Goal: Communication & Community: Answer question/provide support

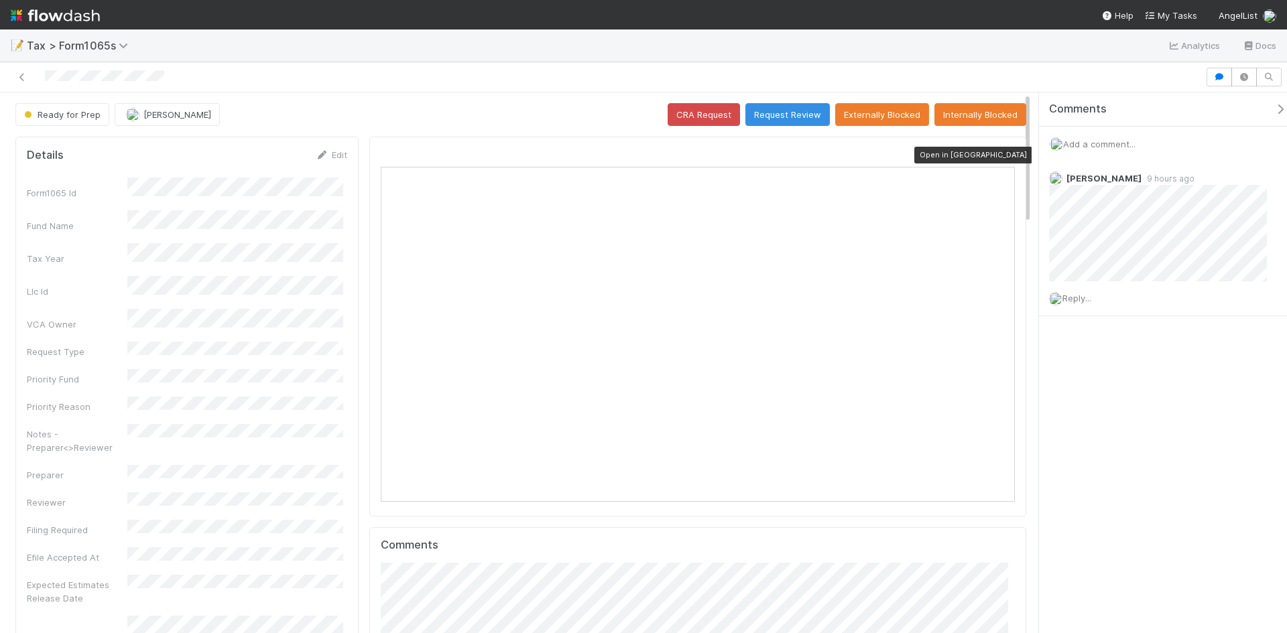
scroll to position [262, 617]
click at [1001, 154] on icon at bounding box center [1007, 155] width 13 height 9
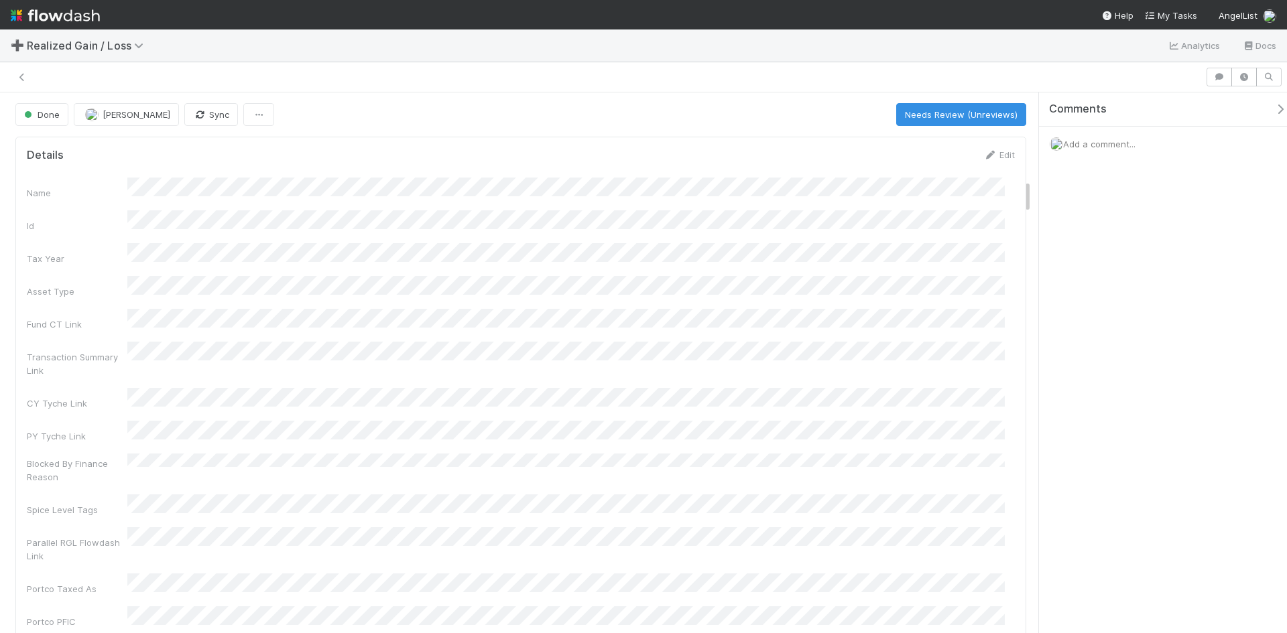
scroll to position [1407, 0]
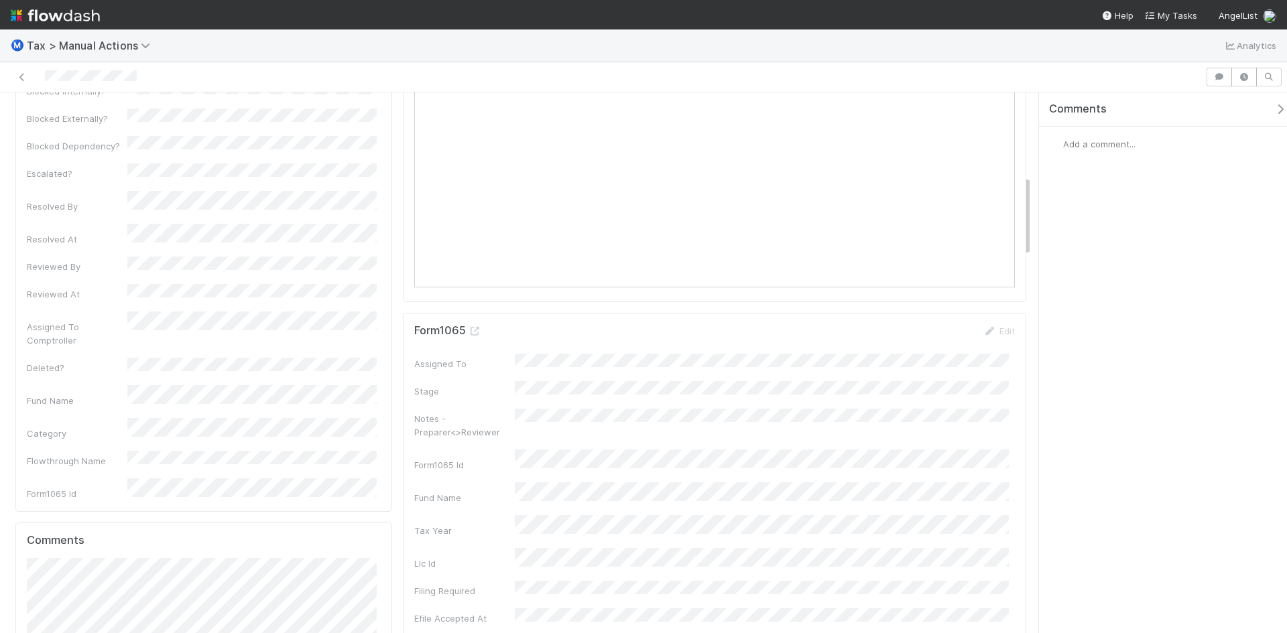
scroll to position [670, 0]
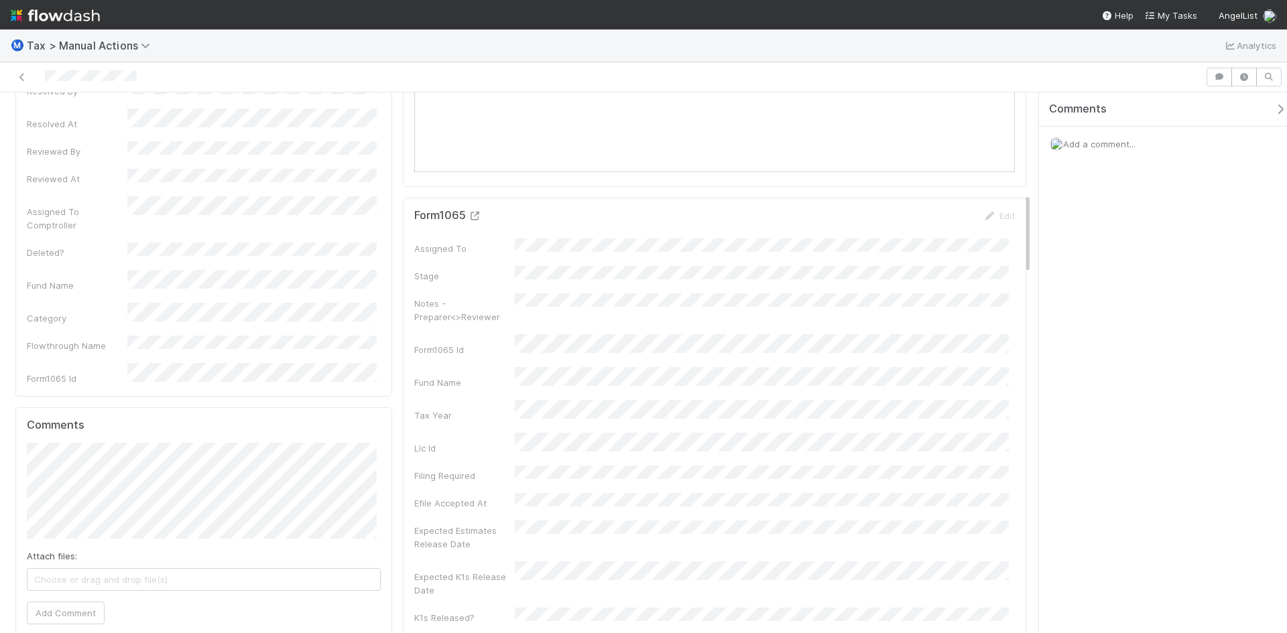
click at [472, 215] on icon at bounding box center [474, 216] width 13 height 9
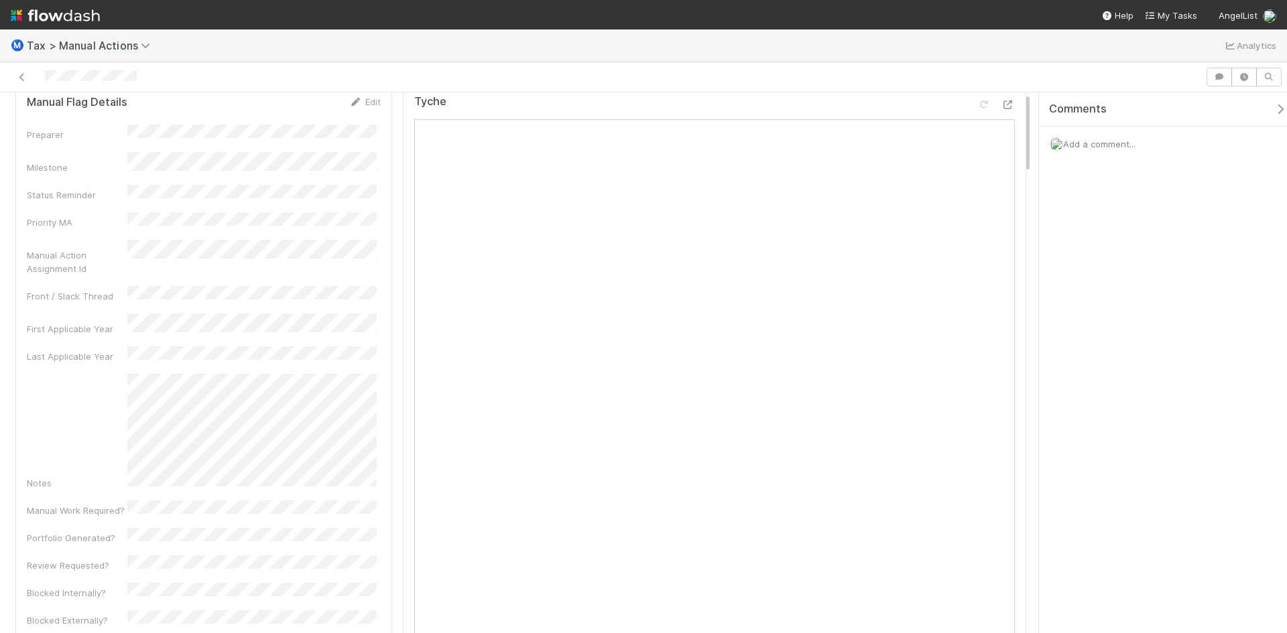
scroll to position [0, 0]
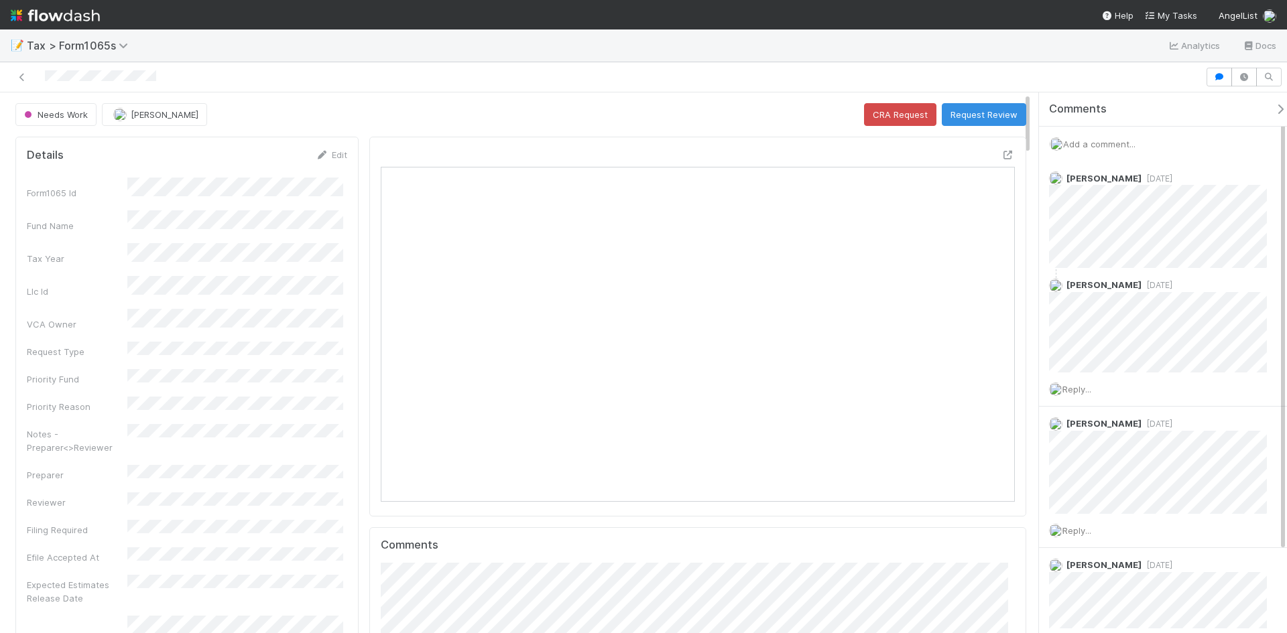
scroll to position [262, 617]
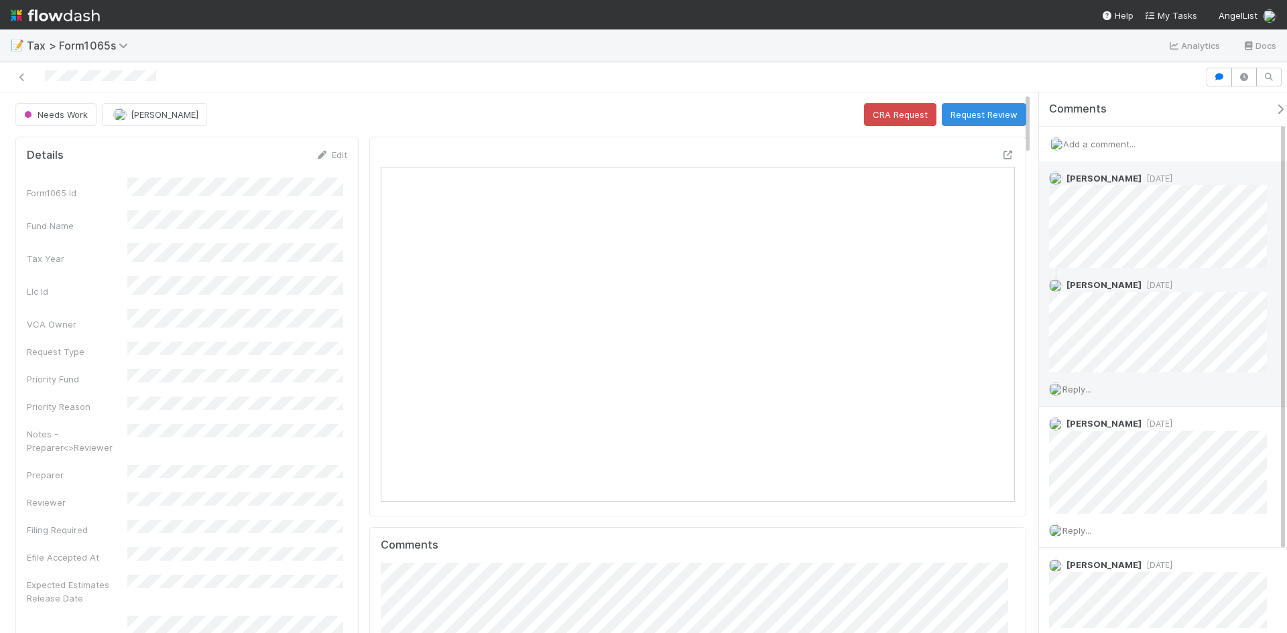
click at [1091, 384] on span "Reply..." at bounding box center [1076, 389] width 29 height 11
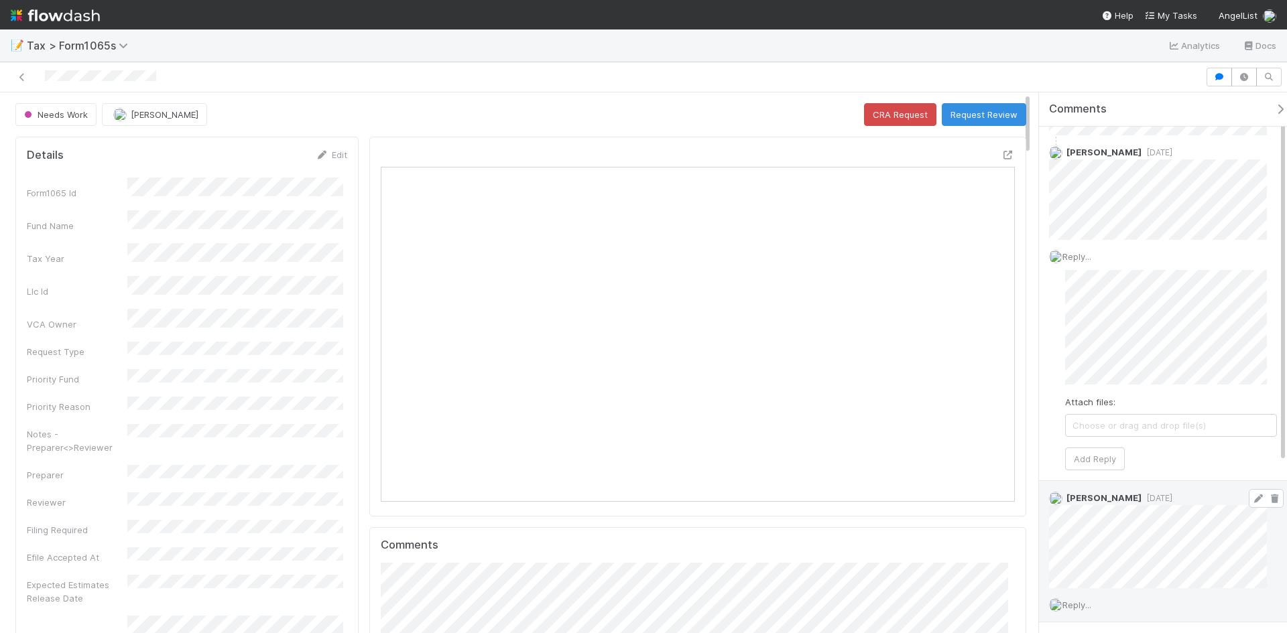
scroll to position [134, 0]
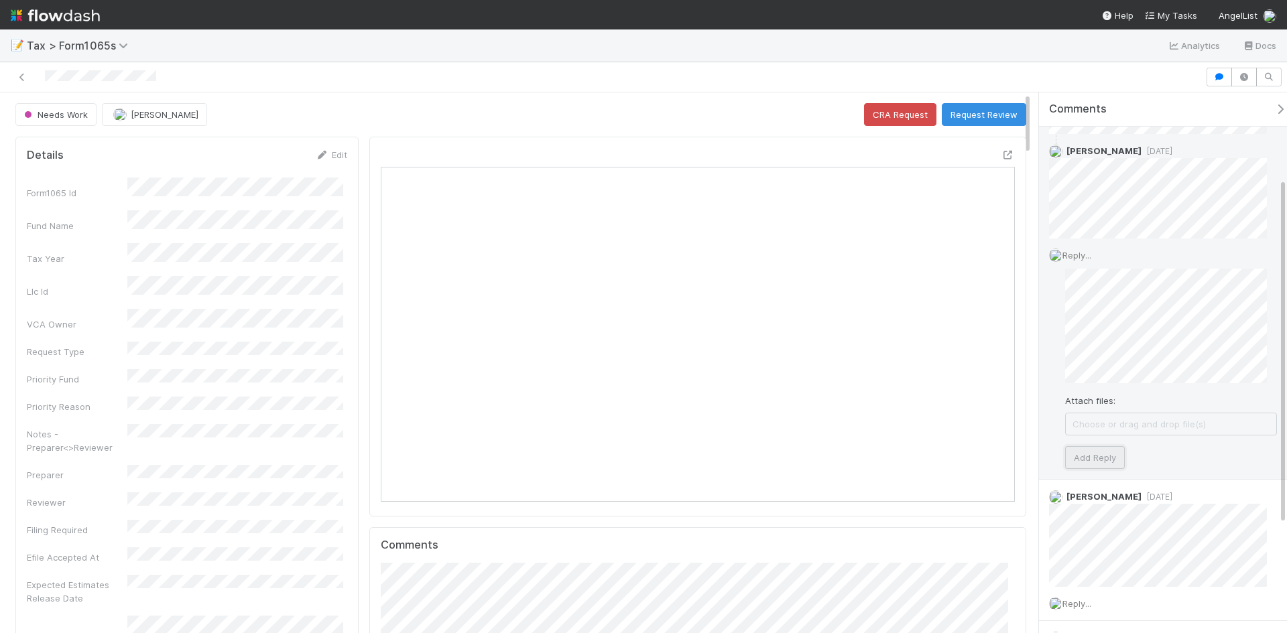
click at [1096, 465] on button "Add Reply" at bounding box center [1095, 457] width 60 height 23
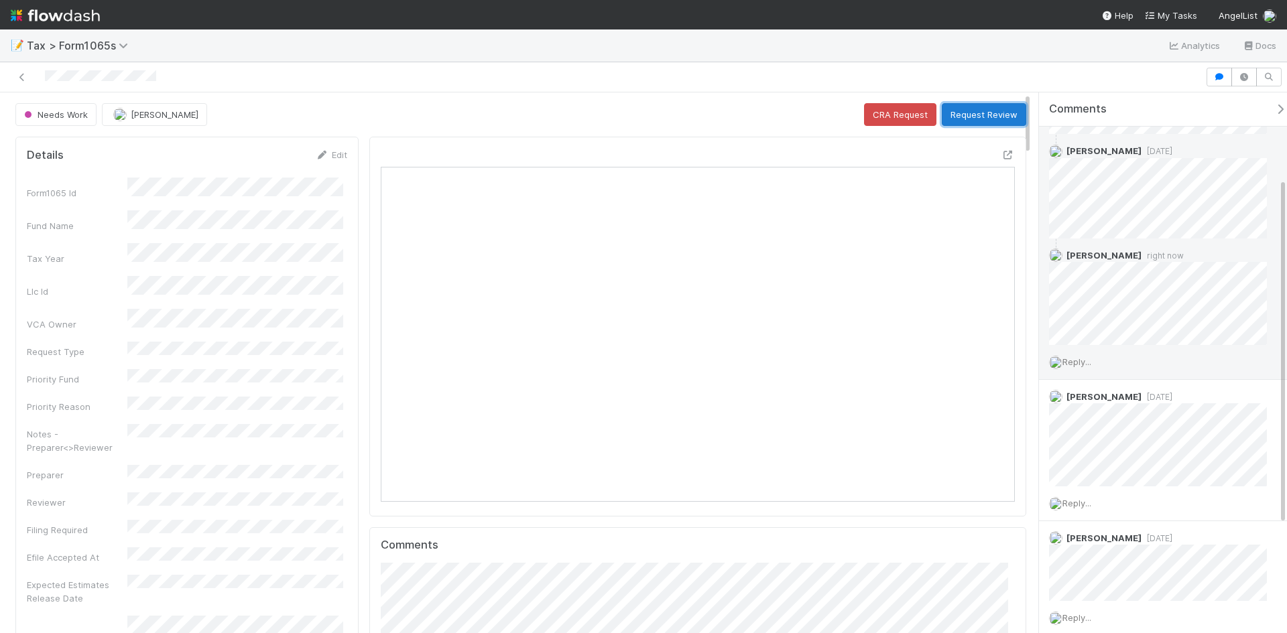
click at [974, 119] on button "Request Review" at bounding box center [984, 114] width 84 height 23
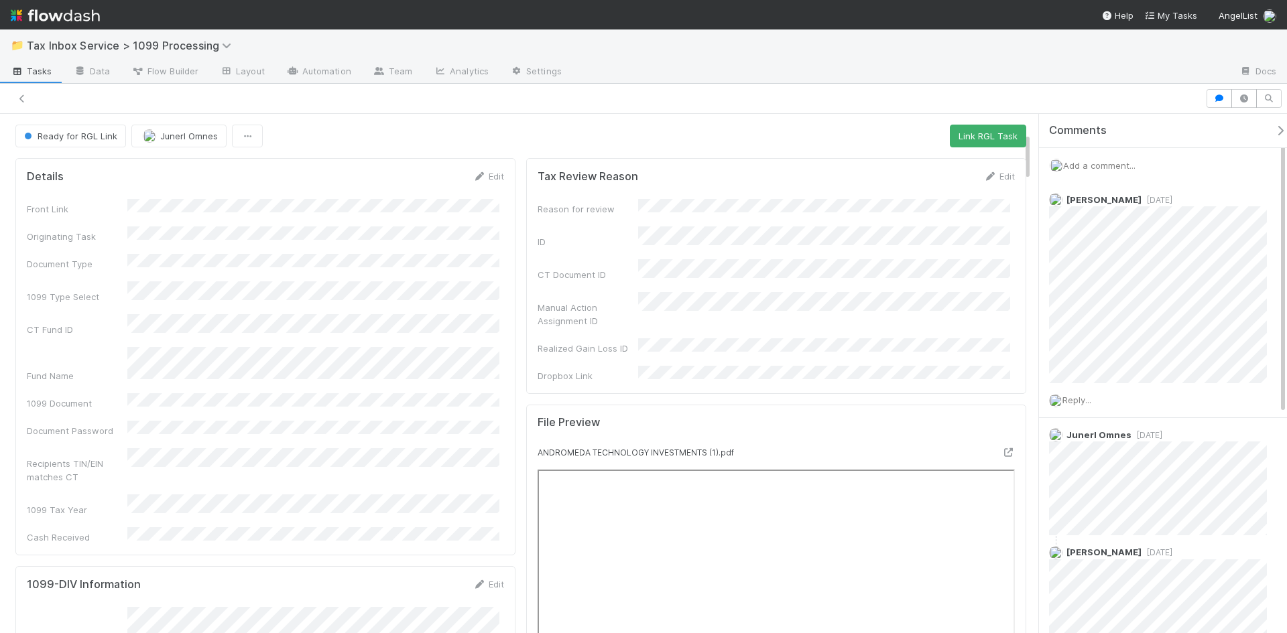
scroll to position [201, 0]
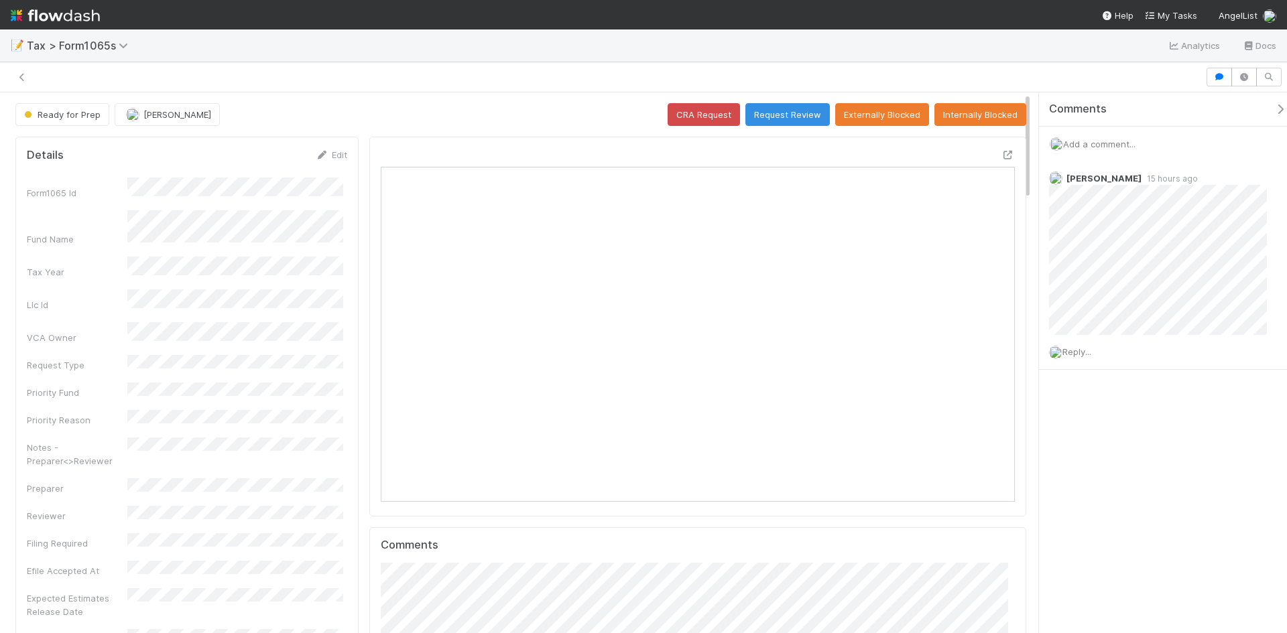
scroll to position [262, 617]
click at [1084, 350] on span "Reply..." at bounding box center [1076, 351] width 29 height 11
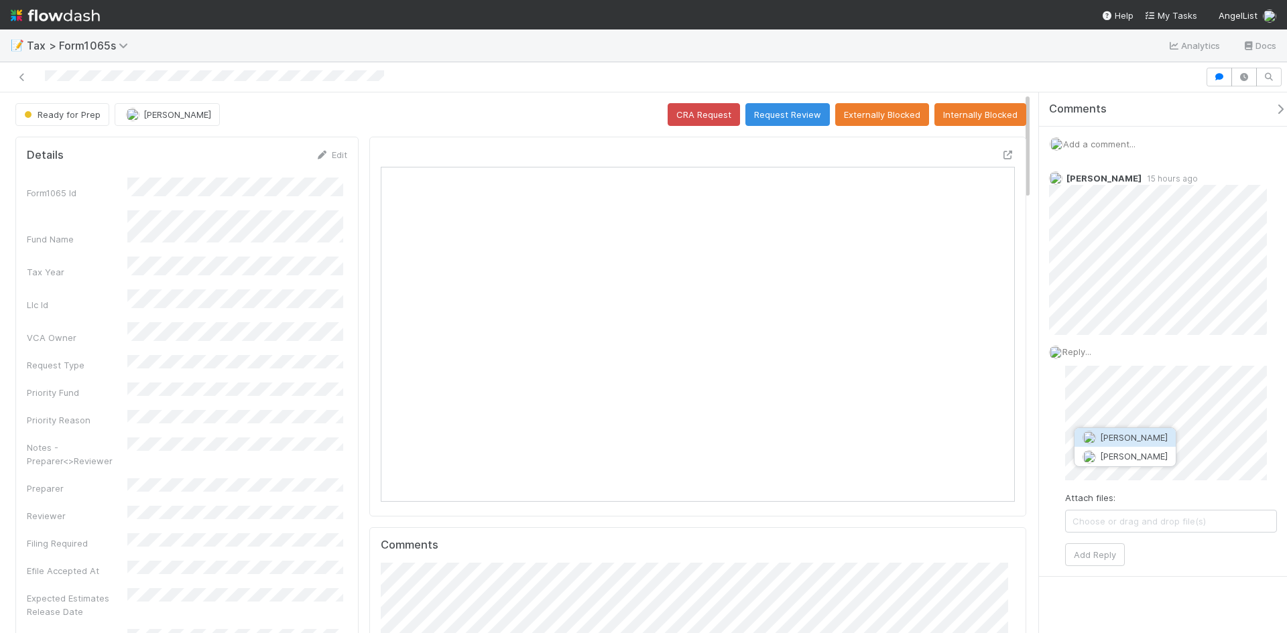
click at [1131, 440] on span "[PERSON_NAME]" at bounding box center [1134, 437] width 68 height 11
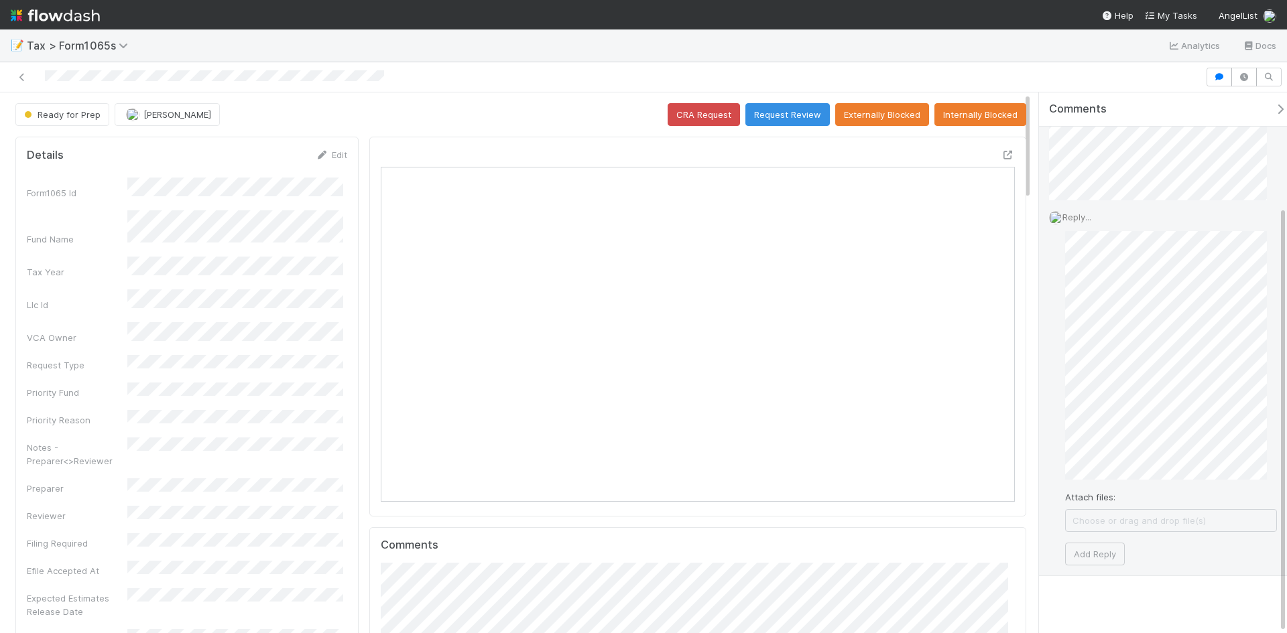
scroll to position [145, 0]
click at [1106, 552] on button "Add Reply" at bounding box center [1095, 544] width 60 height 23
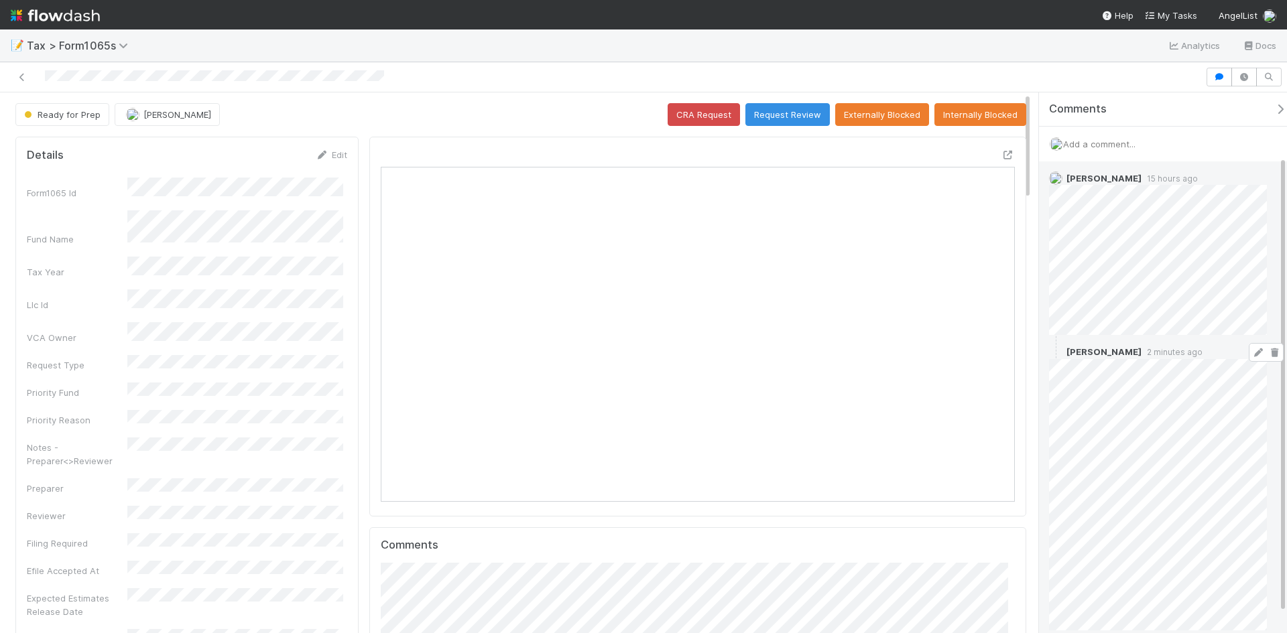
scroll to position [99, 0]
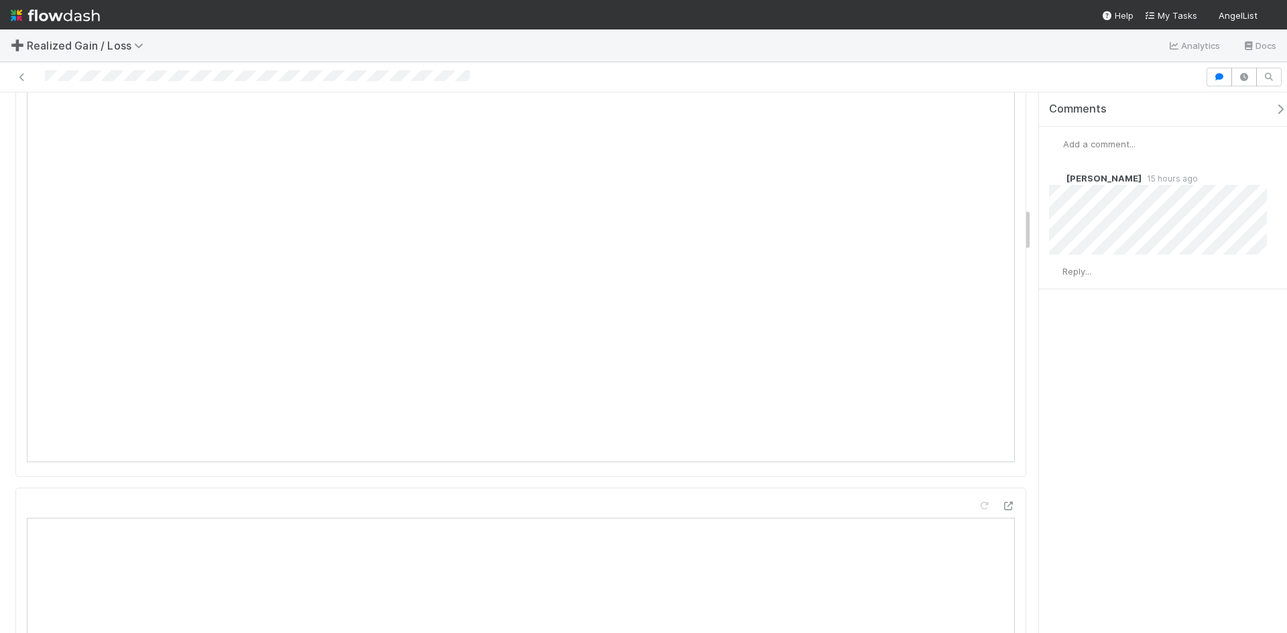
scroll to position [1474, 0]
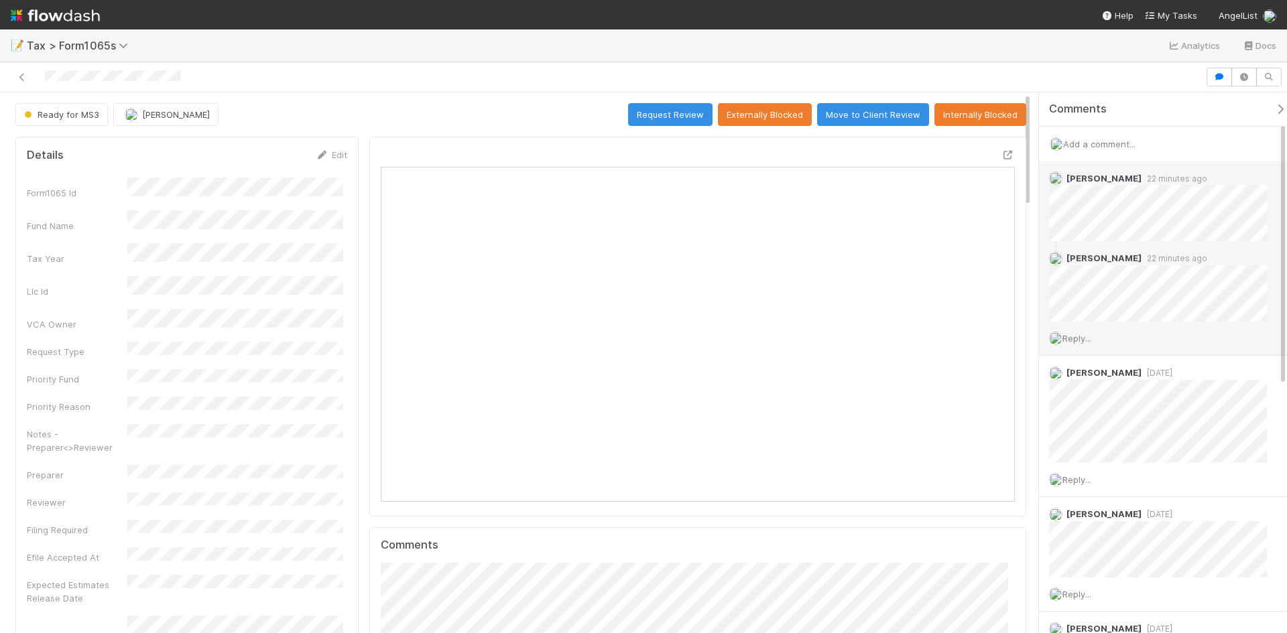
scroll to position [262, 307]
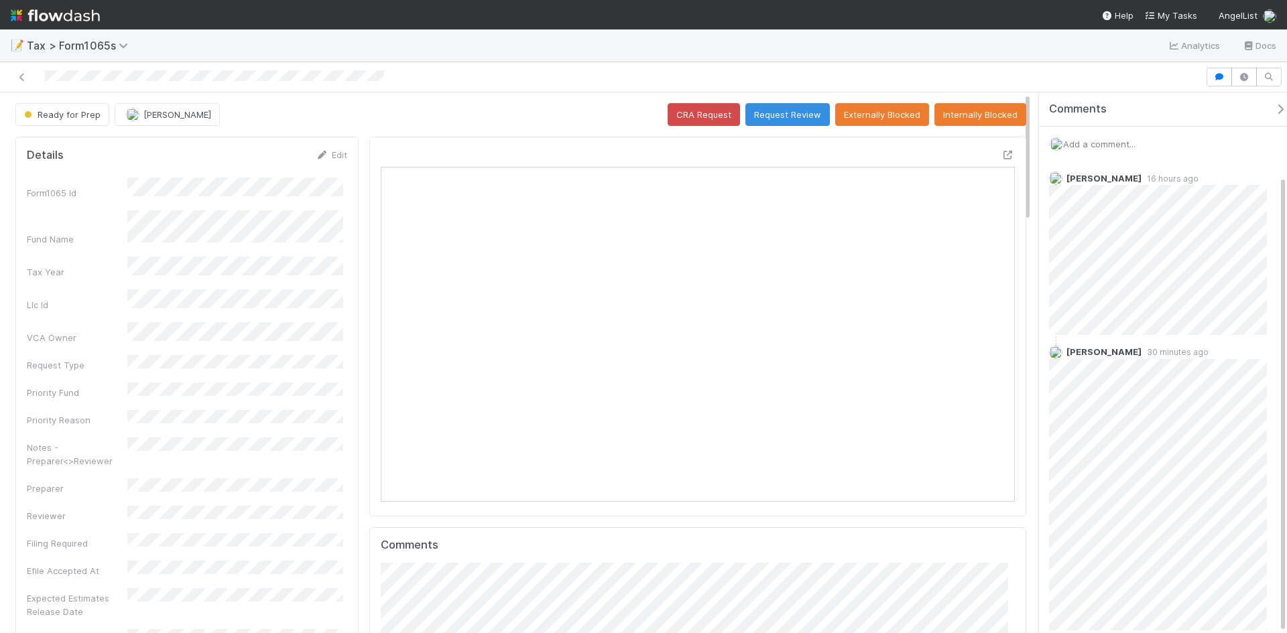
scroll to position [262, 617]
